Goal: Check status: Check status

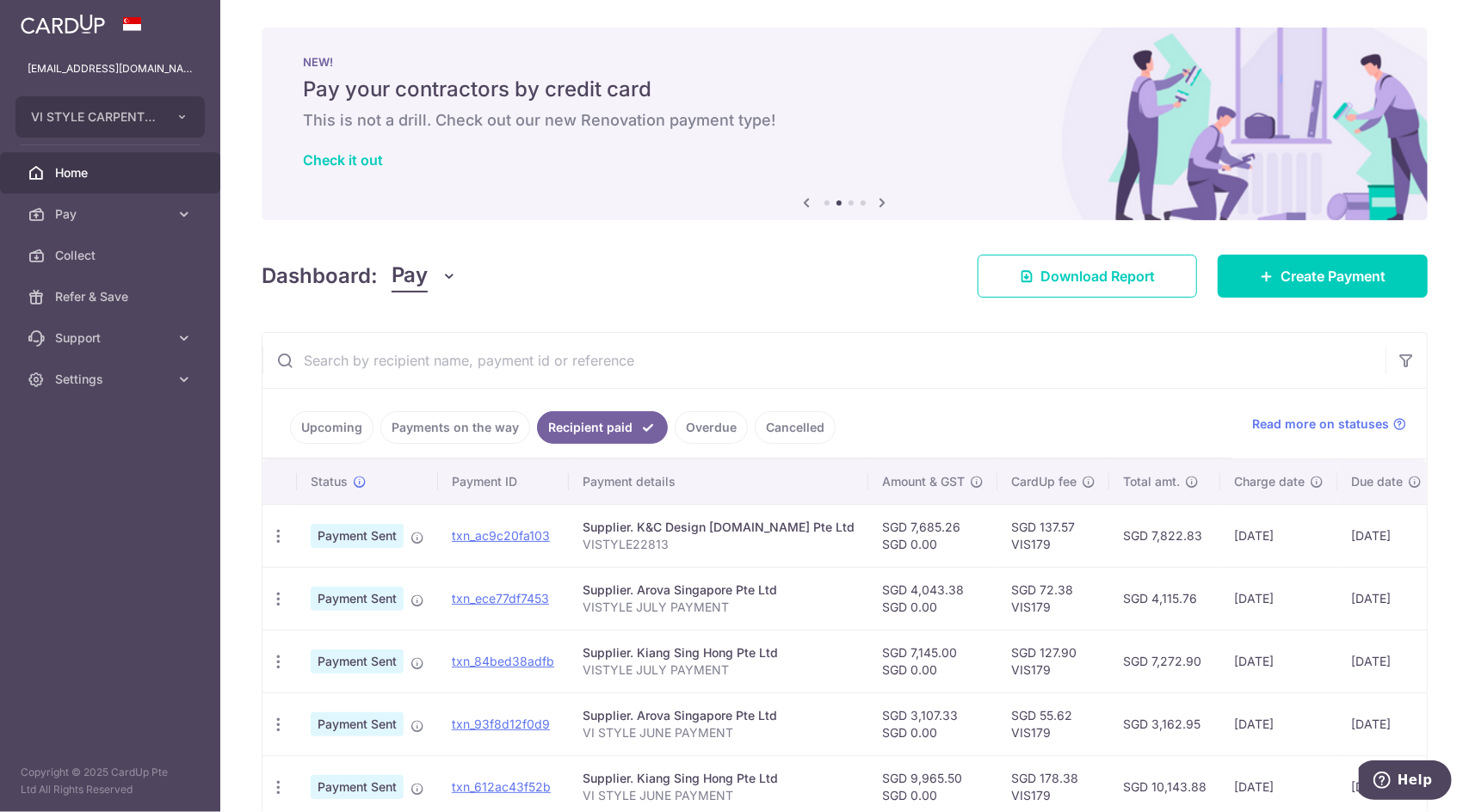
click at [488, 431] on link "Payments on the way" at bounding box center [455, 427] width 150 height 32
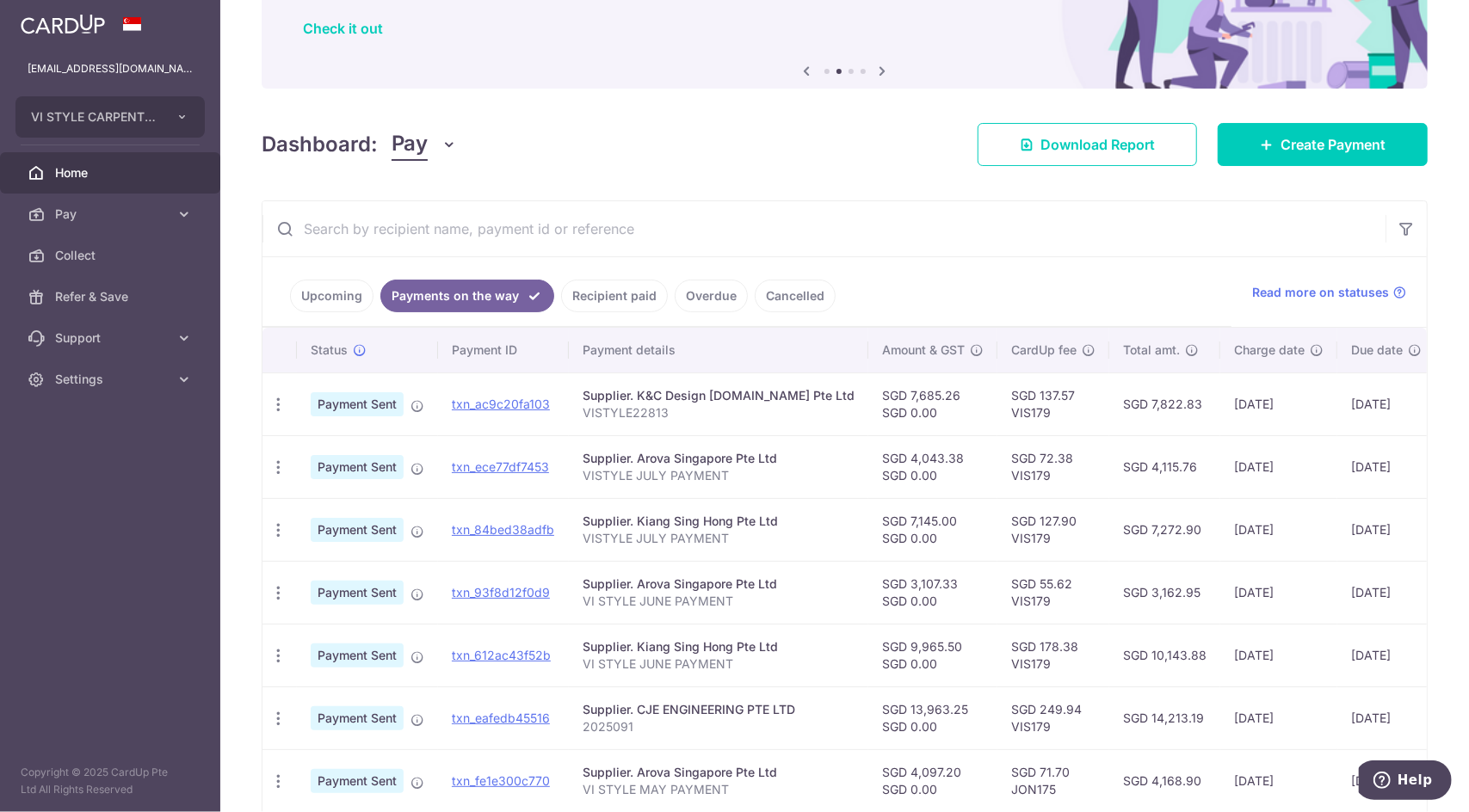
scroll to position [172, 0]
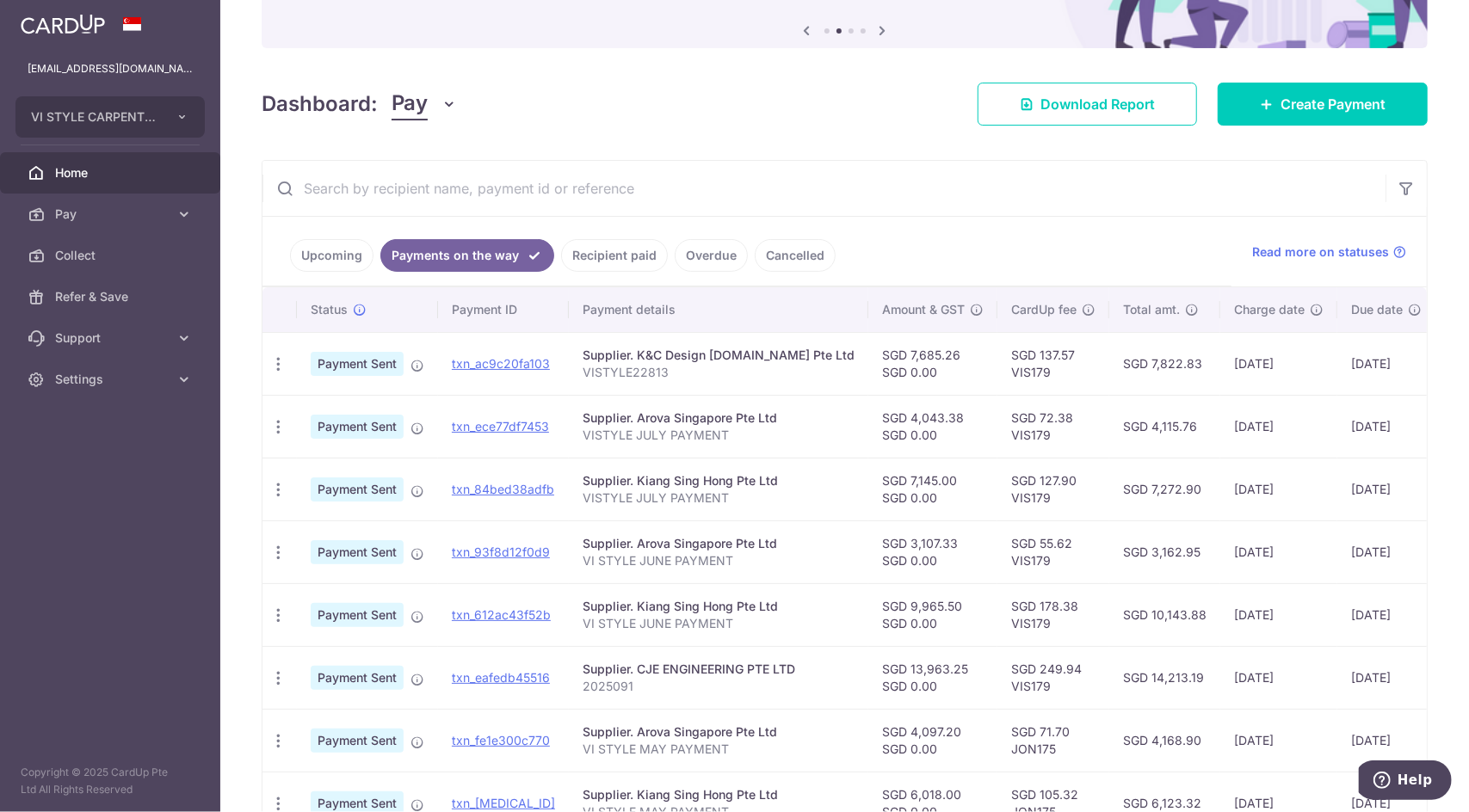
click at [342, 261] on link "Upcoming" at bounding box center [331, 255] width 83 height 32
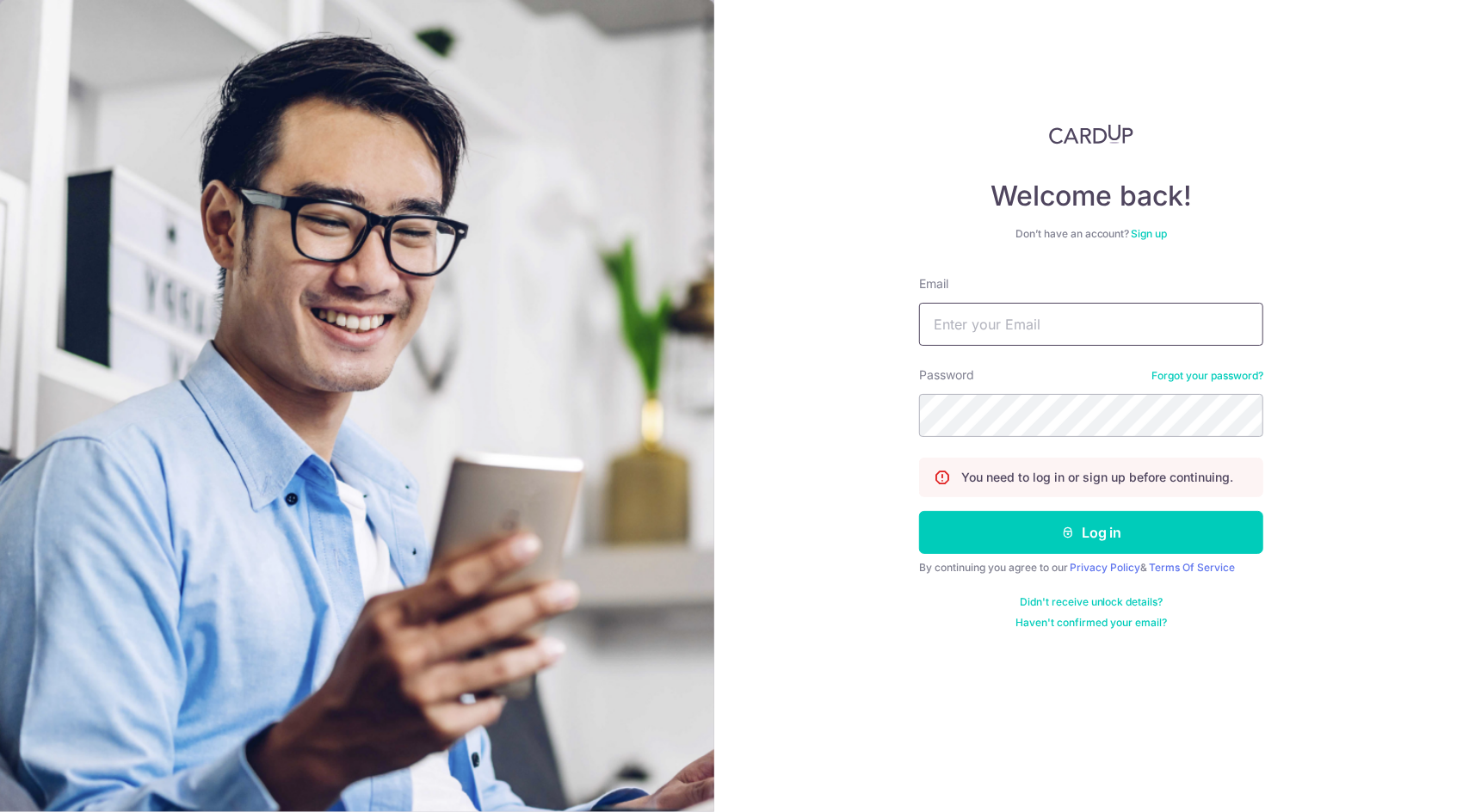
click at [1007, 335] on input "Email" at bounding box center [1091, 324] width 344 height 43
type input "[EMAIL_ADDRESS][DOMAIN_NAME]"
drag, startPoint x: 1119, startPoint y: 332, endPoint x: 293, endPoint y: 210, distance: 835.0
click at [535, 276] on section "Welcome back! Don’t have an account? Sign up Email [EMAIL_ADDRESS][DOMAIN_NAME]…" at bounding box center [734, 406] width 1469 height 812
drag, startPoint x: 1088, startPoint y: 328, endPoint x: 885, endPoint y: 328, distance: 203.0
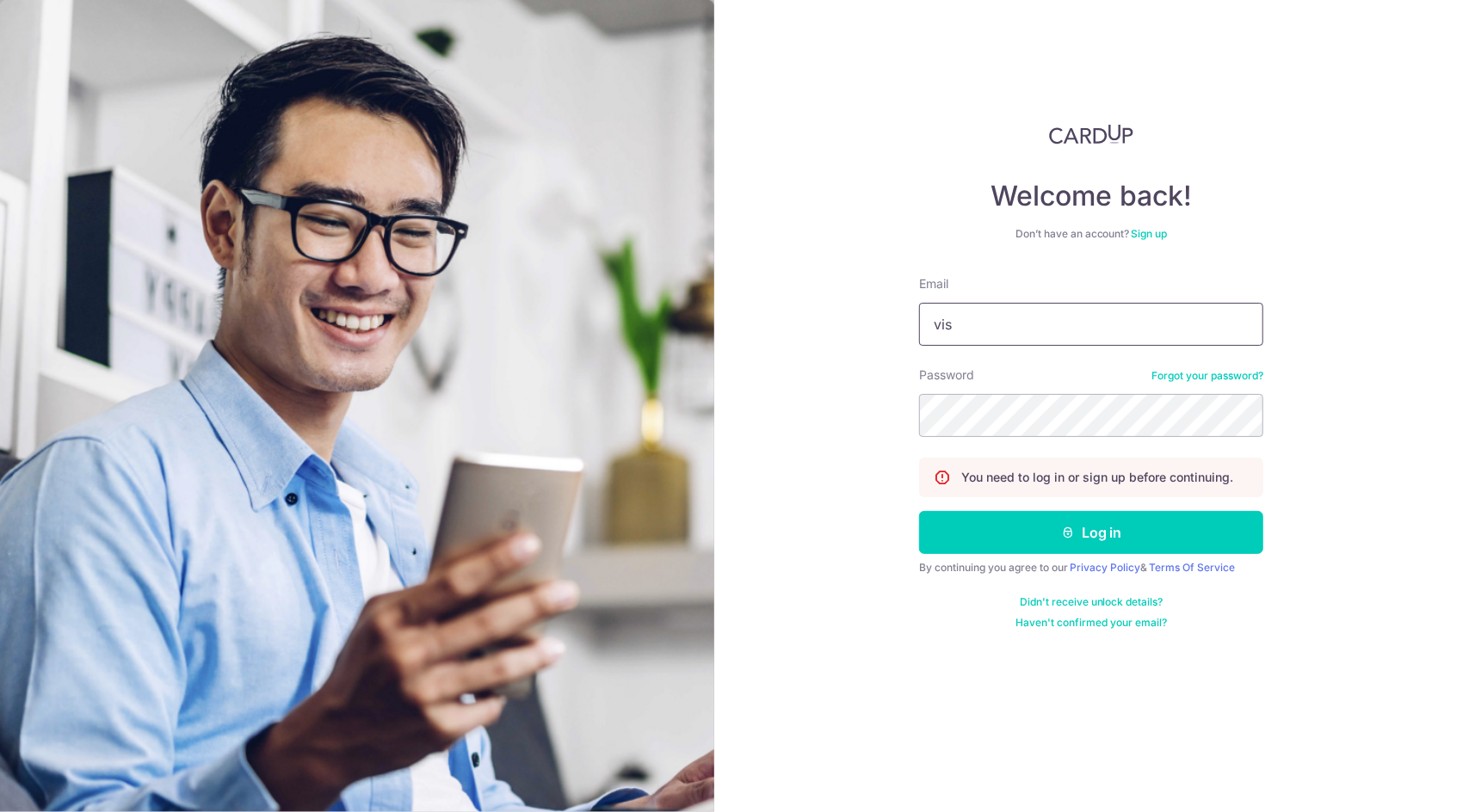
click at [903, 328] on div "Welcome back! Don’t have an account? Sign up Email vis Password Forgot your pas…" at bounding box center [1092, 406] width 756 height 812
type input "[EMAIL_ADDRESS][DOMAIN_NAME]"
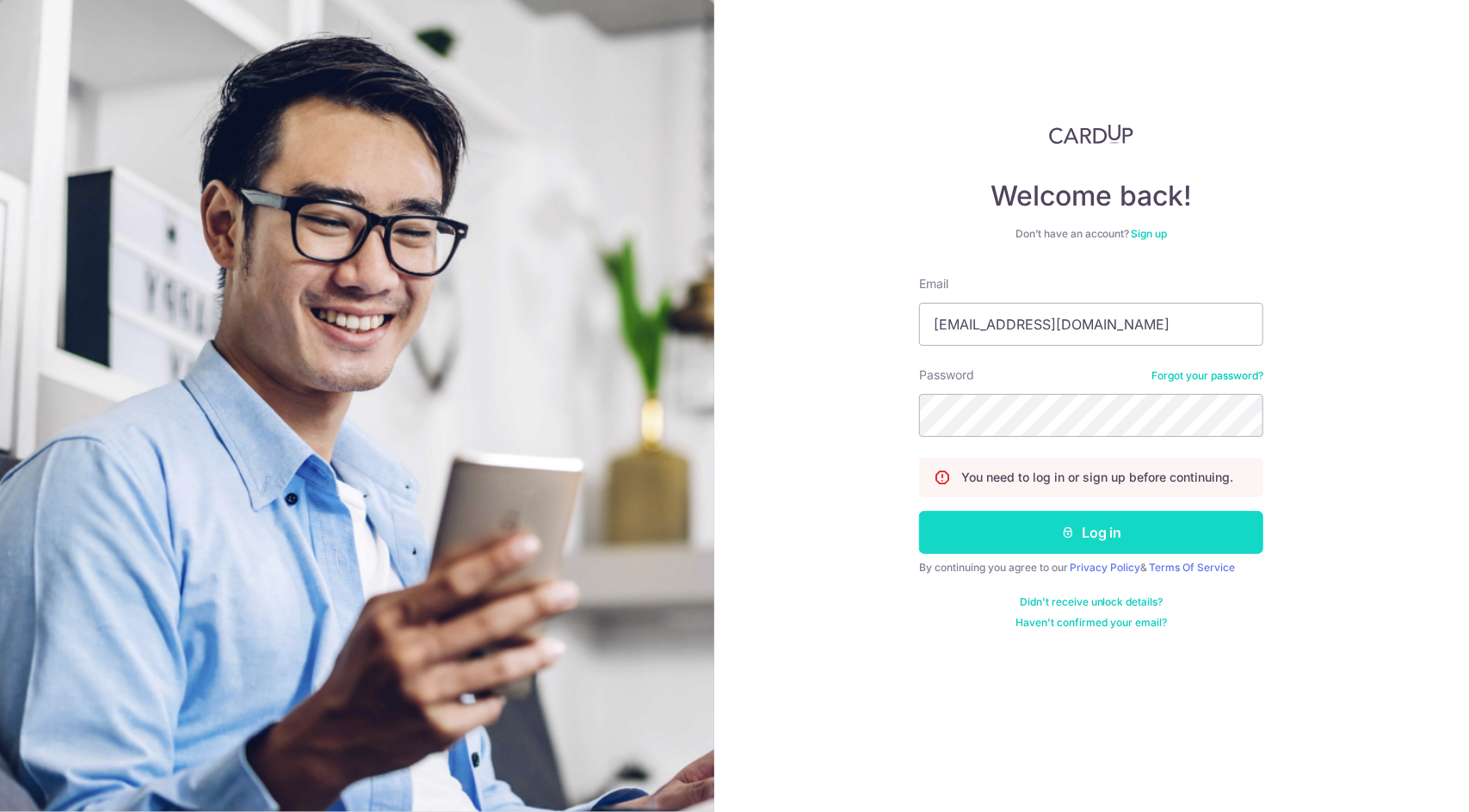
click at [1058, 514] on button "Log in" at bounding box center [1091, 532] width 344 height 43
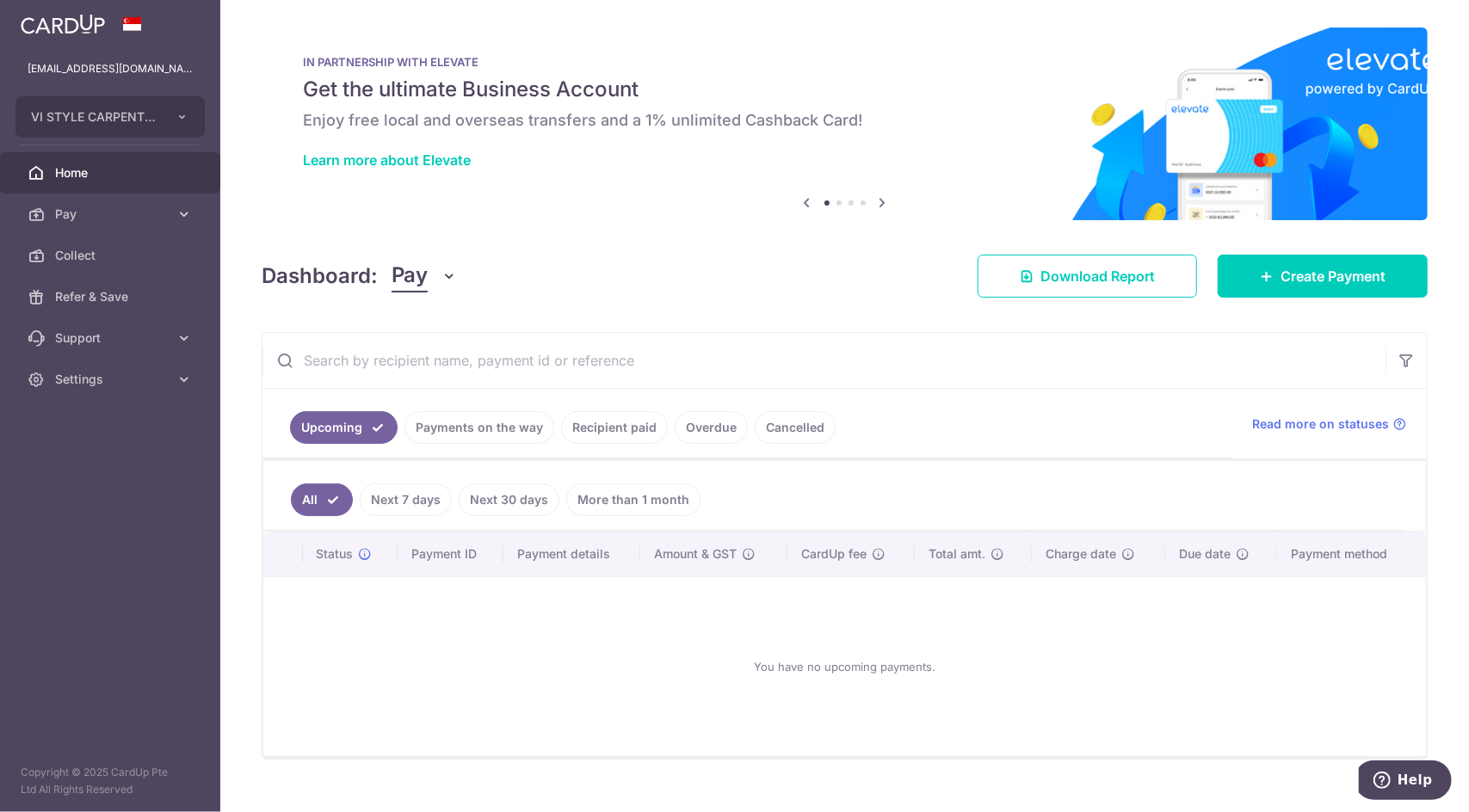
click at [453, 426] on link "Payments on the way" at bounding box center [479, 427] width 150 height 32
